Goal: Transaction & Acquisition: Purchase product/service

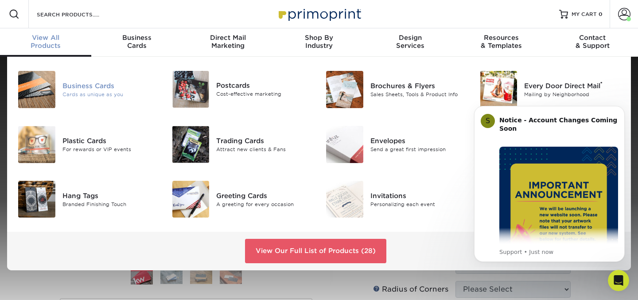
click at [92, 101] on div "Business Cards Cards as unique as you" at bounding box center [113, 89] width 103 height 37
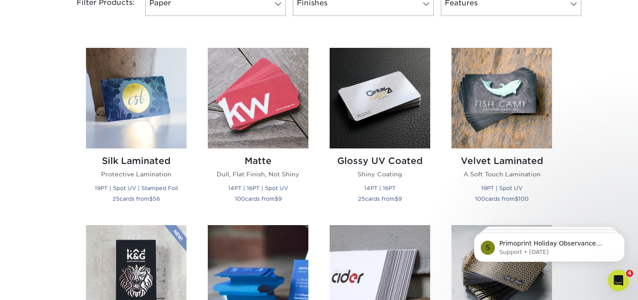
scroll to position [398, 0]
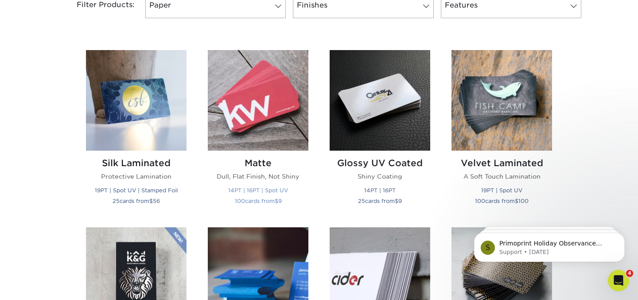
click at [233, 122] on img at bounding box center [258, 100] width 101 height 101
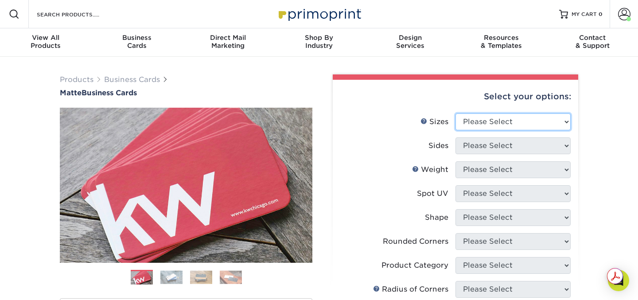
click at [483, 116] on select "Please Select 1.5" x 3.5" - Mini 1.75" x 3.5" - Mini 2" x 2" - Square 2" x 3" -…" at bounding box center [512, 121] width 115 height 17
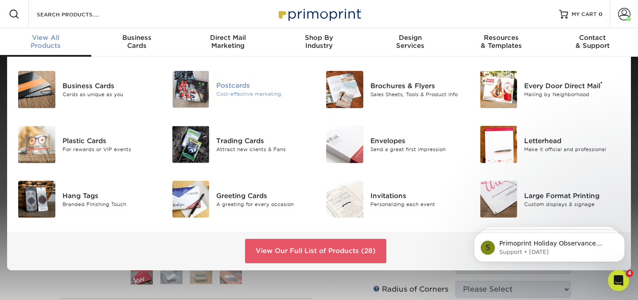
click at [225, 89] on div "Postcards" at bounding box center [264, 86] width 96 height 10
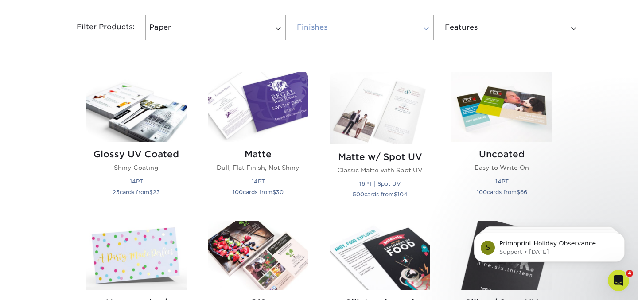
scroll to position [372, 0]
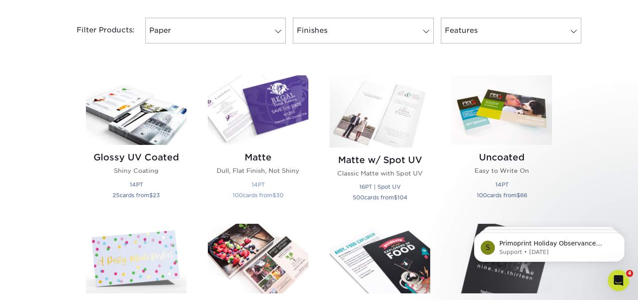
click at [270, 122] on img at bounding box center [258, 110] width 101 height 70
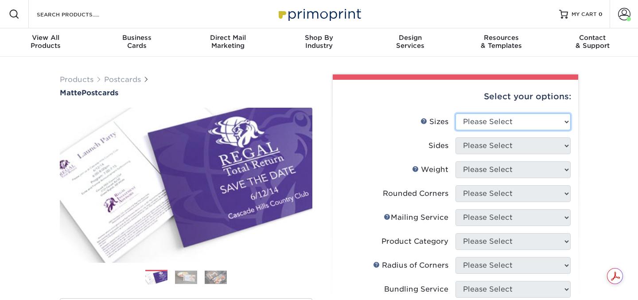
click at [488, 117] on select "Please Select 1.5" x 7" 2" x 4" 2" x 6" 2" x 7" 2" x 8" 2.12" x 5.5" 2.125" x 5…" at bounding box center [512, 121] width 115 height 17
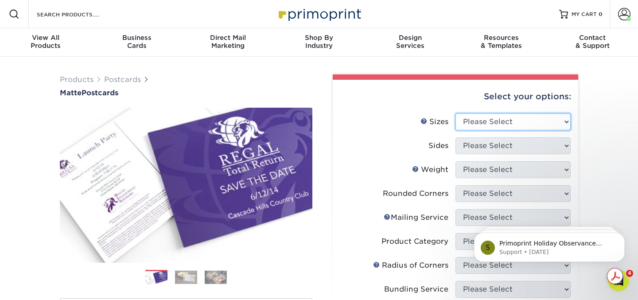
select select "3.00x3.00"
click at [455, 113] on select "Please Select 1.5" x 7" 2" x 4" 2" x 6" 2" x 7" 2" x 8" 2.12" x 5.5" 2.125" x 5…" at bounding box center [512, 121] width 115 height 17
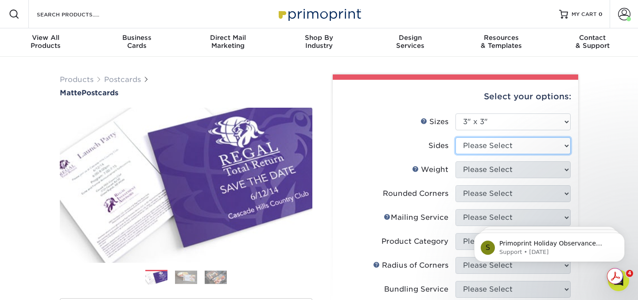
click at [493, 143] on select "Please Select Print Both Sides Print Front Only" at bounding box center [512, 145] width 115 height 17
select select "13abbda7-1d64-4f25-8bb2-c179b224825d"
click at [455, 137] on select "Please Select Print Both Sides Print Front Only" at bounding box center [512, 145] width 115 height 17
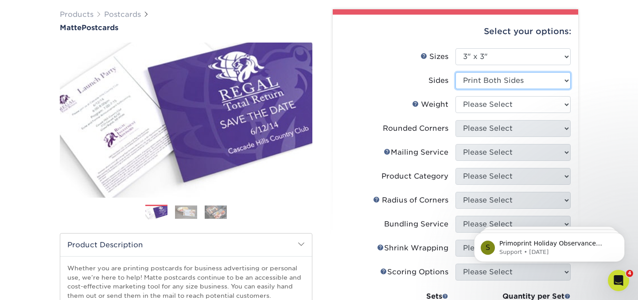
scroll to position [74, 0]
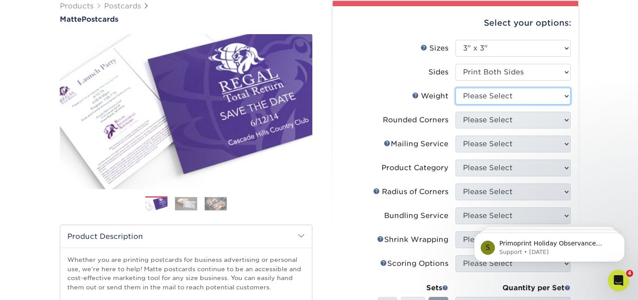
click at [483, 93] on select "Please Select 16PT 14PT" at bounding box center [512, 96] width 115 height 17
select select "14PT"
click at [455, 88] on select "Please Select 16PT 14PT" at bounding box center [512, 96] width 115 height 17
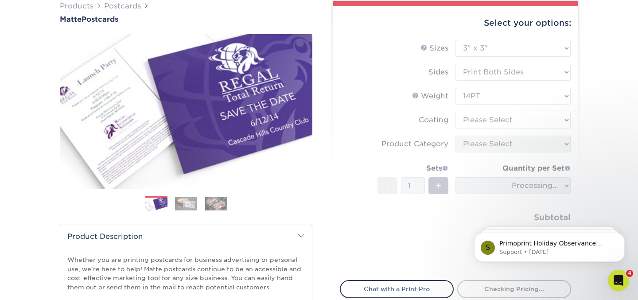
click at [482, 120] on form "Sizes Help Sizes Please Select 1.5" x 7" 2" x 4" 2" x 6" 2" x 7" 2" x 8" 2.12" …" at bounding box center [455, 155] width 231 height 230
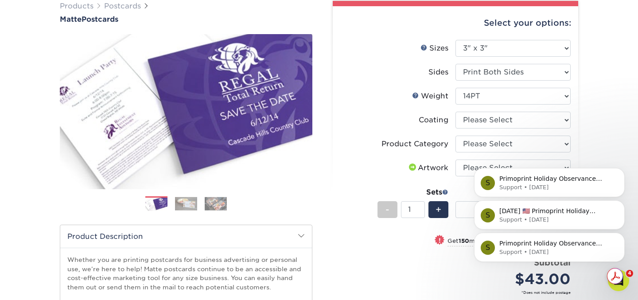
click at [620, 234] on icon "Dismiss notification" at bounding box center [621, 235] width 3 height 3
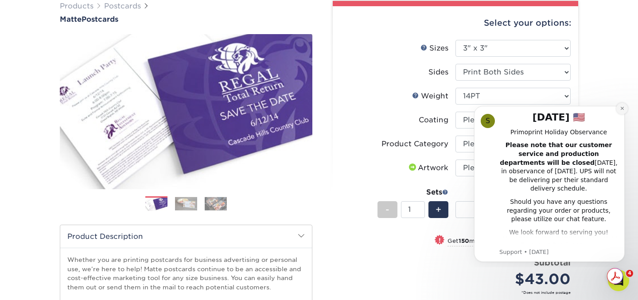
click at [623, 107] on icon "Dismiss notification" at bounding box center [621, 108] width 3 height 3
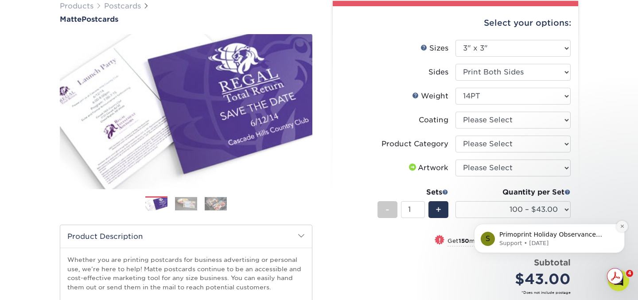
click at [620, 227] on icon "Dismiss notification" at bounding box center [621, 226] width 3 height 3
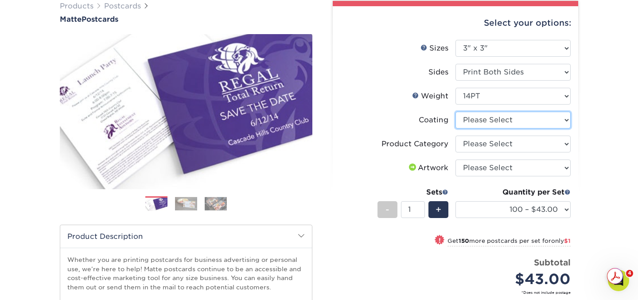
click at [492, 123] on select at bounding box center [512, 120] width 115 height 17
select select "121bb7b5-3b4d-429f-bd8d-bbf80e953313"
click at [455, 112] on select at bounding box center [512, 120] width 115 height 17
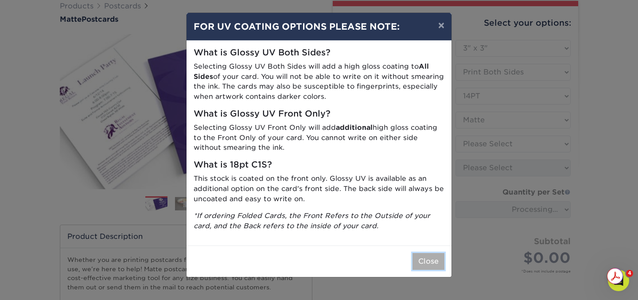
click at [425, 256] on button "Close" at bounding box center [428, 261] width 32 height 17
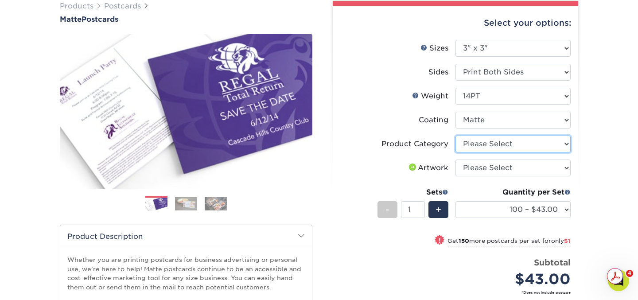
click at [565, 143] on select "Please Select Postcards" at bounding box center [512, 144] width 115 height 17
select select "9b7272e0-d6c8-4c3c-8e97-d3a1bcdab858"
click at [455, 136] on select "Please Select Postcards" at bounding box center [512, 144] width 115 height 17
click at [562, 167] on select "Please Select I will upload files I need a design - $150" at bounding box center [512, 167] width 115 height 17
select select "upload"
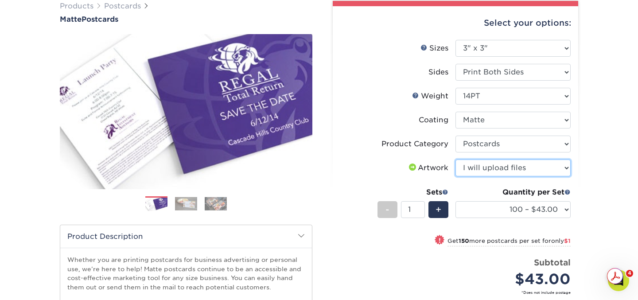
click at [455, 159] on select "Please Select I will upload files I need a design - $150" at bounding box center [512, 167] width 115 height 17
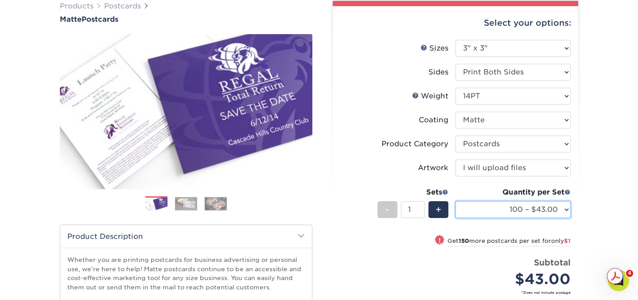
click at [565, 210] on select "100 – $43.00 250 – $44.00 500 – $48.00 1000 – $58.00 2500 – $93.00 5000 – $140.…" at bounding box center [512, 209] width 115 height 17
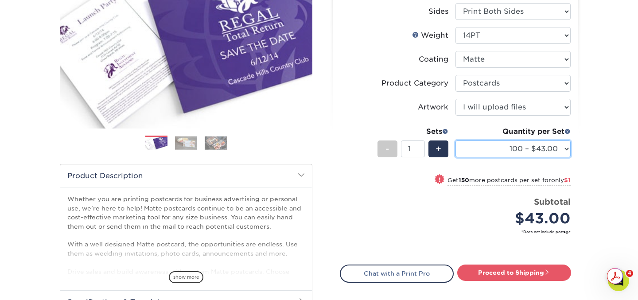
scroll to position [137, 0]
